Goal: Information Seeking & Learning: Learn about a topic

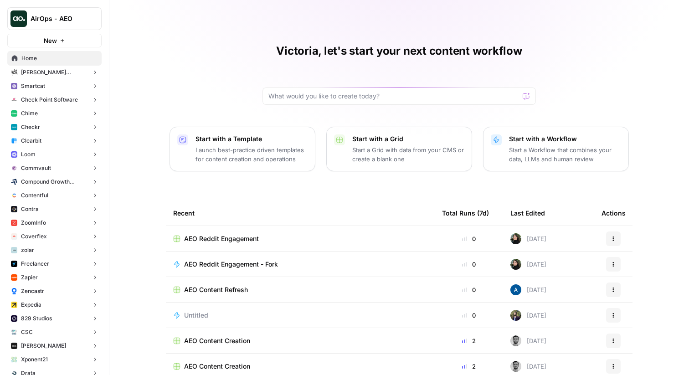
click at [47, 74] on span "[PERSON_NAME] [PERSON_NAME] at Work" at bounding box center [54, 72] width 67 height 8
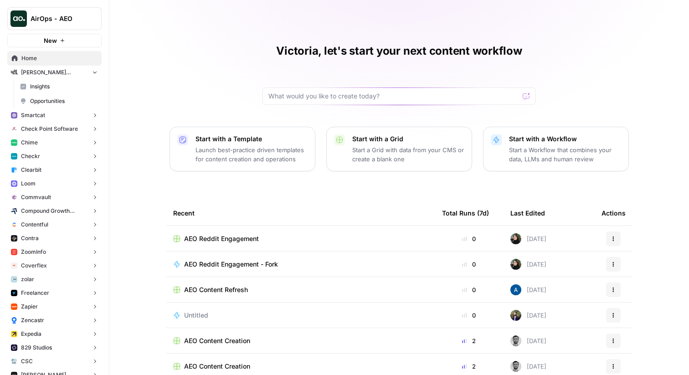
click at [45, 83] on span "Insights" at bounding box center [63, 87] width 67 height 8
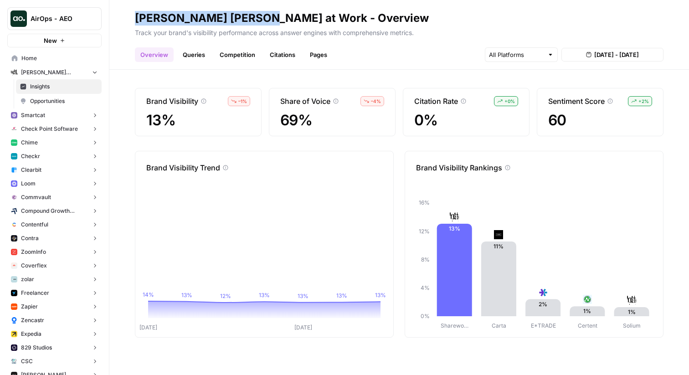
drag, startPoint x: 137, startPoint y: 16, endPoint x: 259, endPoint y: 14, distance: 121.8
click at [259, 14] on div "[PERSON_NAME] [PERSON_NAME] at Work - Overview" at bounding box center [282, 18] width 294 height 15
drag, startPoint x: 261, startPoint y: 16, endPoint x: 125, endPoint y: 15, distance: 136.3
click at [125, 15] on header "[PERSON_NAME] [PERSON_NAME] at Work - Overview Track your brand's visibility pe…" at bounding box center [399, 35] width 580 height 70
click at [249, 31] on p "Track your brand's visibility performance across answer engines with comprehens…" at bounding box center [399, 32] width 529 height 12
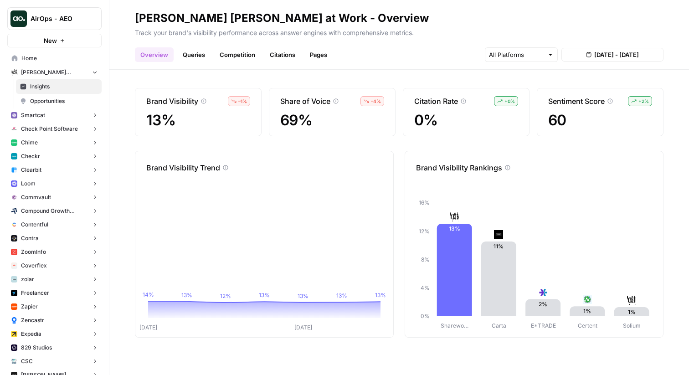
click at [347, 73] on div "Brand Visibility – 1 % 13% Share of Voice – 4 % 69% Citation Rate + 0 % 0% Sent…" at bounding box center [399, 223] width 580 height 306
click at [197, 52] on link "Queries" at bounding box center [193, 54] width 33 height 15
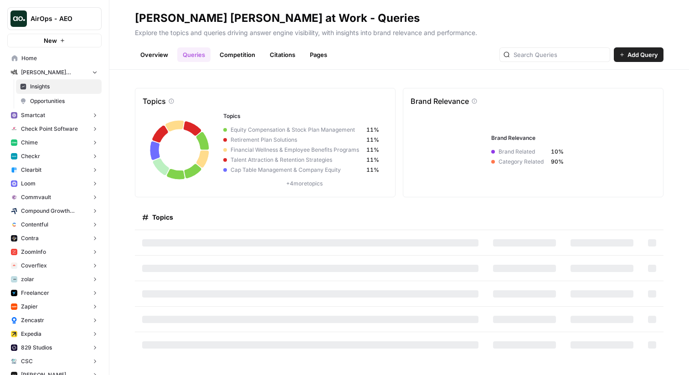
click at [229, 55] on link "Competition" at bounding box center [237, 54] width 47 height 15
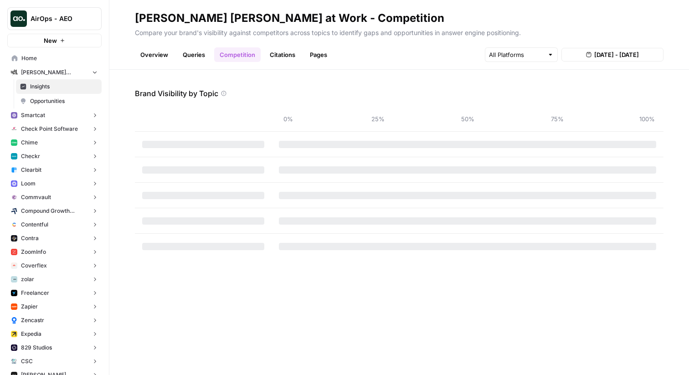
click at [151, 52] on link "Overview" at bounding box center [154, 54] width 39 height 15
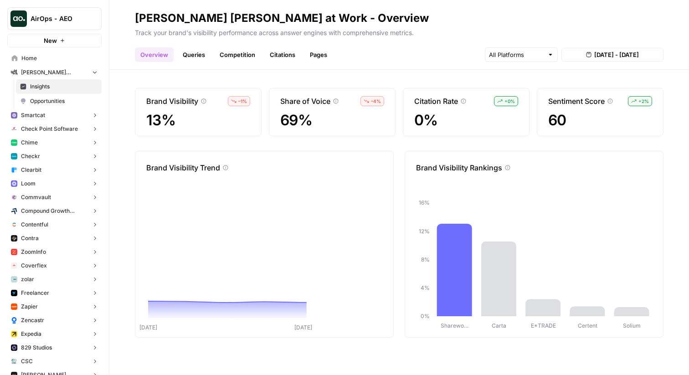
click at [244, 53] on link "Competition" at bounding box center [237, 54] width 47 height 15
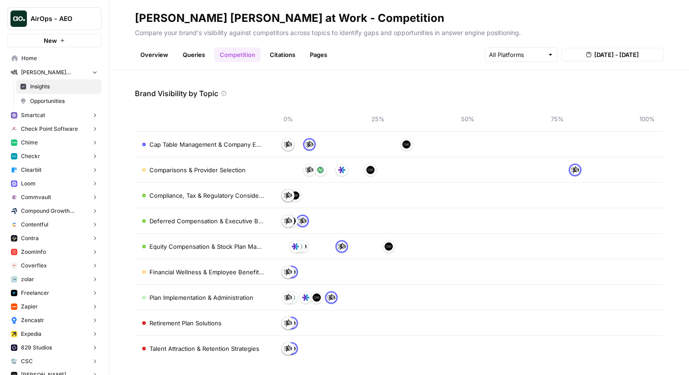
click at [275, 54] on link "Citations" at bounding box center [282, 54] width 36 height 15
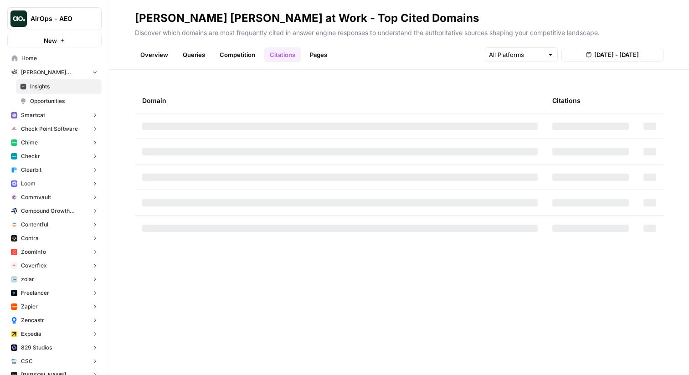
click at [316, 57] on link "Pages" at bounding box center [319, 54] width 28 height 15
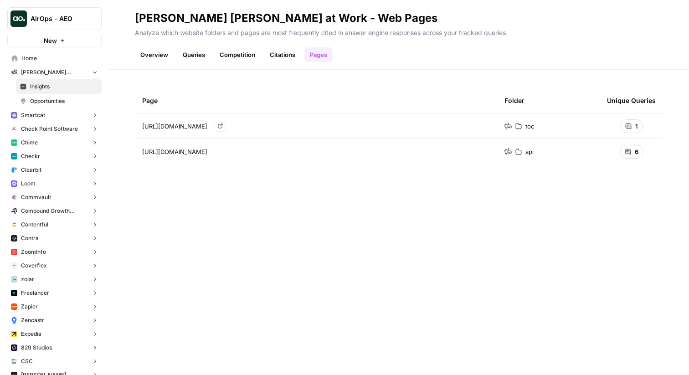
click at [269, 121] on div "https://downloads.shareworks.com/toc/sw-and-spc-privacy-policy-2022-final-en.ht…" at bounding box center [316, 126] width 348 height 11
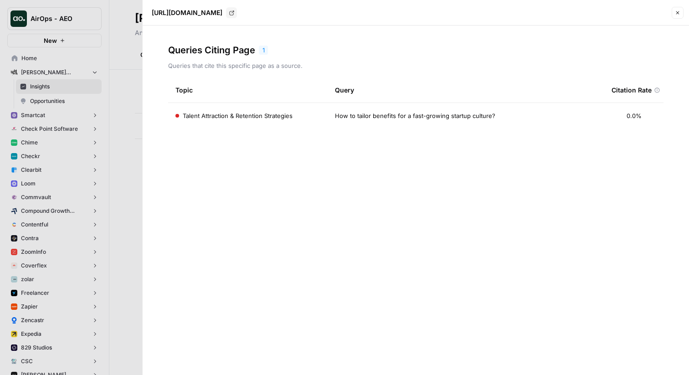
click at [116, 190] on div at bounding box center [344, 187] width 689 height 375
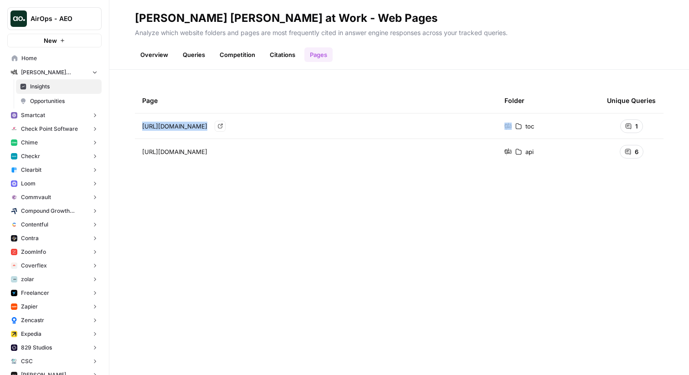
drag, startPoint x: 140, startPoint y: 125, endPoint x: 413, endPoint y: 129, distance: 273.2
click at [413, 129] on td "https://downloads.shareworks.com/toc/sw-and-spc-privacy-policy-2022-final-en.ht…" at bounding box center [316, 126] width 363 height 25
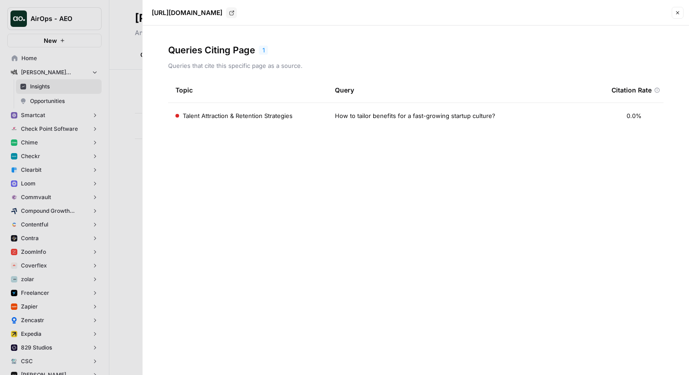
click at [116, 211] on div at bounding box center [344, 187] width 689 height 375
